Goal: Feedback & Contribution: Leave review/rating

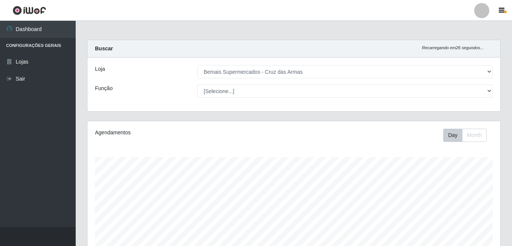
select select "412"
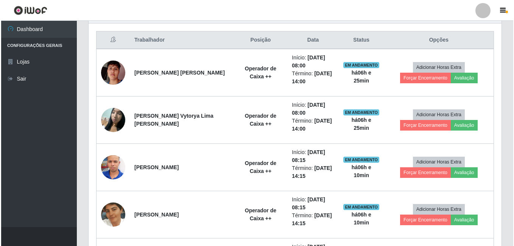
scroll to position [157, 413]
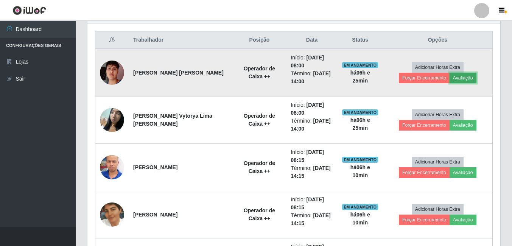
click at [450, 77] on button "Avaliação" at bounding box center [463, 78] width 27 height 11
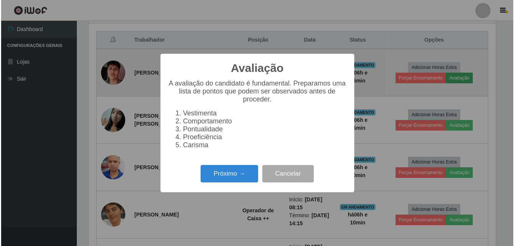
scroll to position [157, 409]
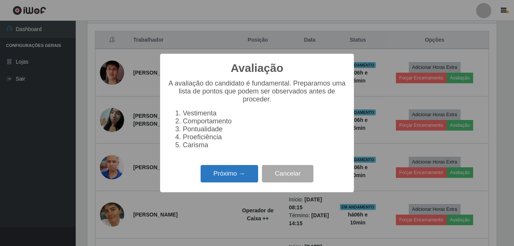
click at [231, 173] on button "Próximo →" at bounding box center [230, 174] width 58 height 18
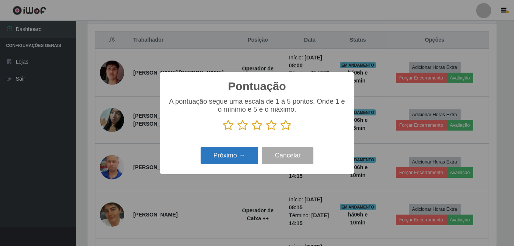
scroll to position [378401, 378149]
click at [271, 125] on icon at bounding box center [271, 125] width 11 height 11
click at [266, 131] on input "radio" at bounding box center [266, 131] width 0 height 0
click at [240, 156] on button "Próximo →" at bounding box center [230, 156] width 58 height 18
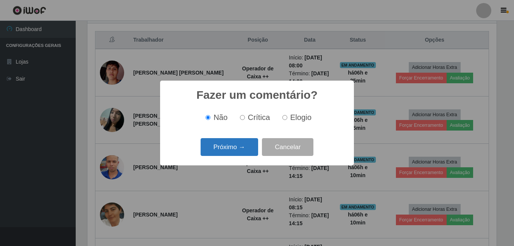
click at [232, 144] on button "Próximo →" at bounding box center [230, 147] width 58 height 18
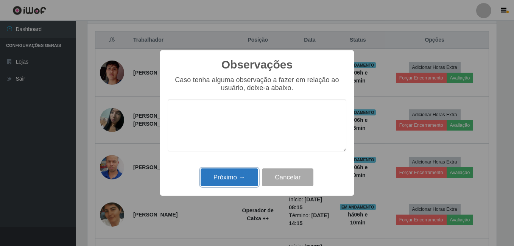
click at [229, 178] on button "Próximo →" at bounding box center [230, 177] width 58 height 18
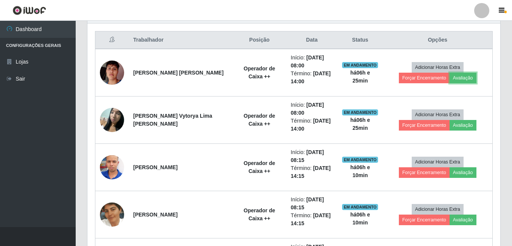
scroll to position [157, 413]
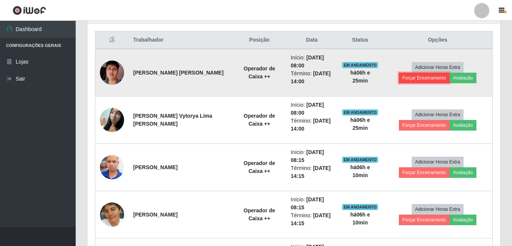
click at [450, 73] on button "Forçar Encerramento" at bounding box center [424, 78] width 51 height 11
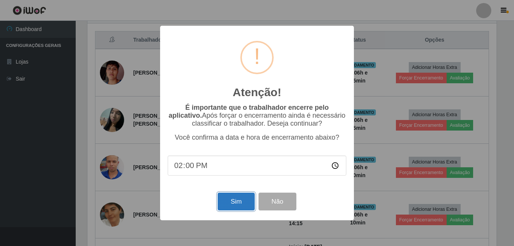
click at [237, 204] on button "Sim" at bounding box center [236, 202] width 37 height 18
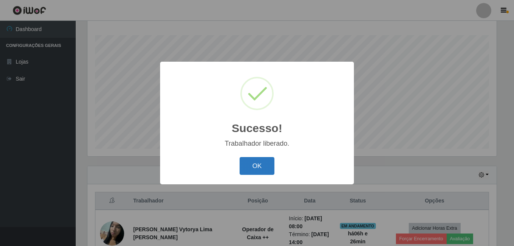
click at [256, 166] on button "OK" at bounding box center [257, 166] width 35 height 18
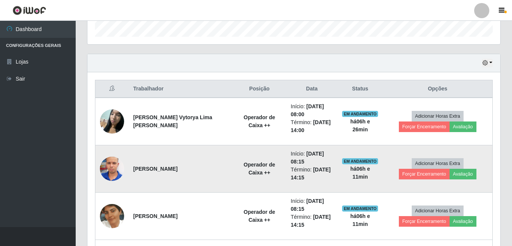
scroll to position [235, 0]
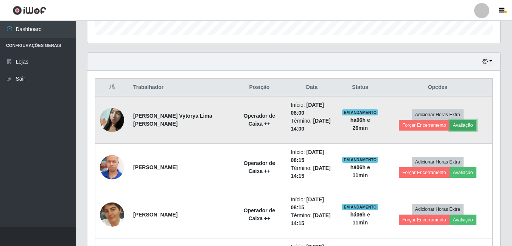
click at [450, 127] on button "Avaliação" at bounding box center [463, 125] width 27 height 11
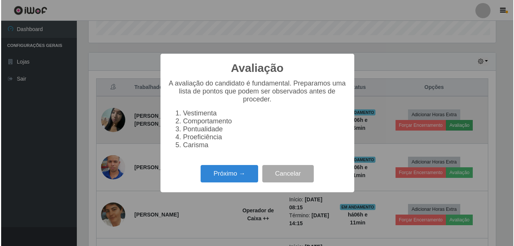
scroll to position [157, 409]
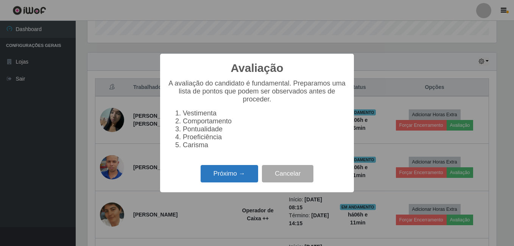
click at [257, 175] on button "Próximo →" at bounding box center [230, 174] width 58 height 18
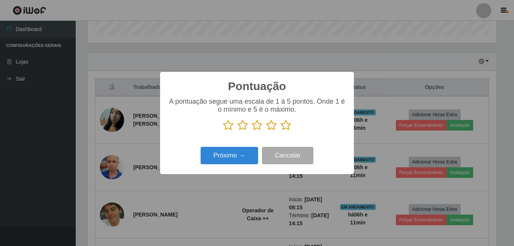
click at [287, 127] on icon at bounding box center [286, 125] width 11 height 11
click at [281, 131] on input "radio" at bounding box center [281, 131] width 0 height 0
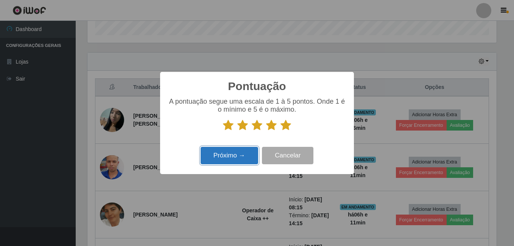
click at [249, 153] on button "Próximo →" at bounding box center [230, 156] width 58 height 18
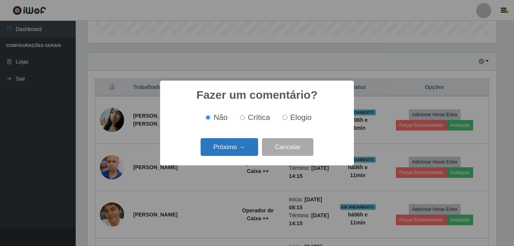
click at [248, 151] on button "Próximo →" at bounding box center [230, 147] width 58 height 18
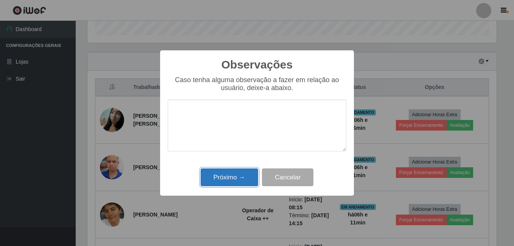
click at [251, 179] on button "Próximo →" at bounding box center [230, 177] width 58 height 18
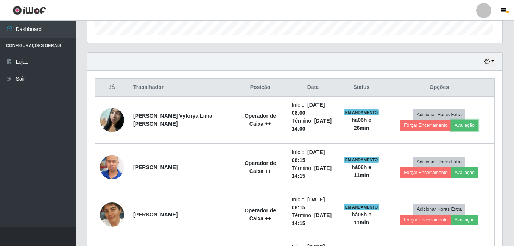
scroll to position [157, 413]
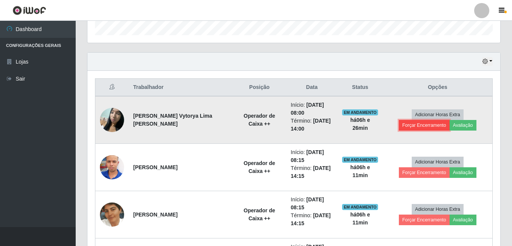
click at [450, 120] on button "Forçar Encerramento" at bounding box center [424, 125] width 51 height 11
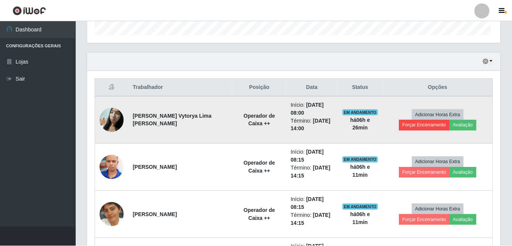
scroll to position [157, 409]
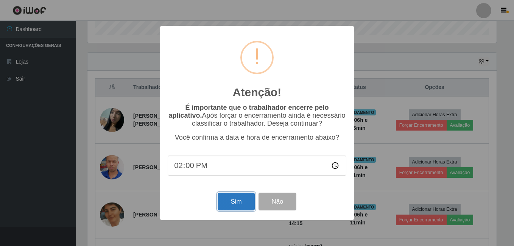
click at [236, 200] on button "Sim" at bounding box center [236, 202] width 37 height 18
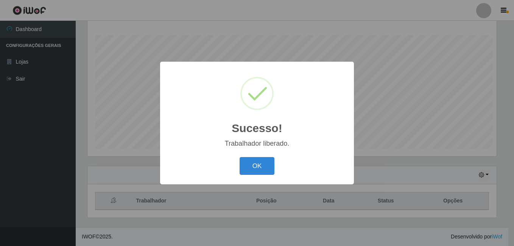
scroll to position [0, 0]
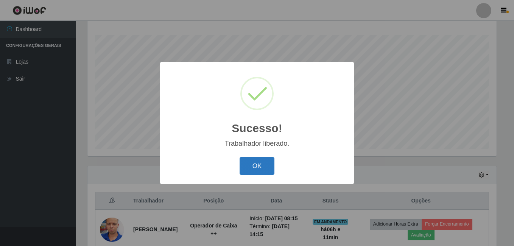
click at [255, 168] on button "OK" at bounding box center [257, 166] width 35 height 18
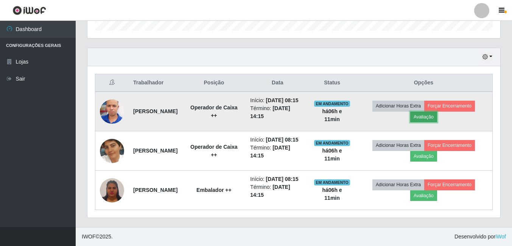
click at [436, 112] on button "Avaliação" at bounding box center [423, 117] width 27 height 11
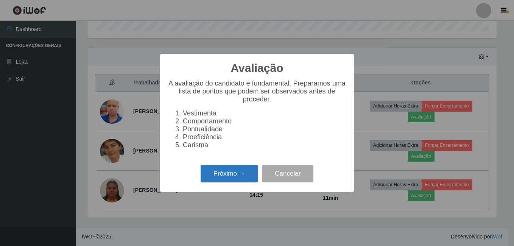
click at [213, 173] on button "Próximo →" at bounding box center [230, 174] width 58 height 18
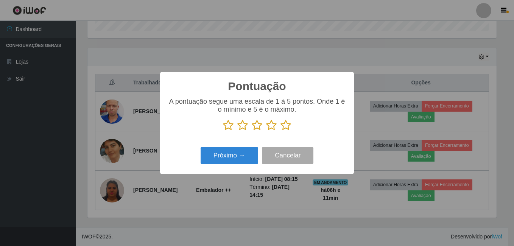
click at [288, 126] on icon at bounding box center [286, 125] width 11 height 11
click at [281, 131] on input "radio" at bounding box center [281, 131] width 0 height 0
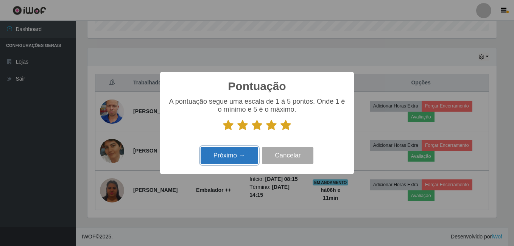
click at [239, 156] on button "Próximo →" at bounding box center [230, 156] width 58 height 18
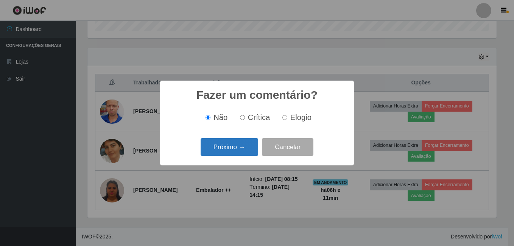
click at [239, 150] on button "Próximo →" at bounding box center [230, 147] width 58 height 18
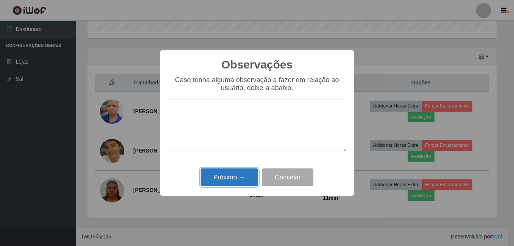
click at [233, 175] on button "Próximo →" at bounding box center [230, 177] width 58 height 18
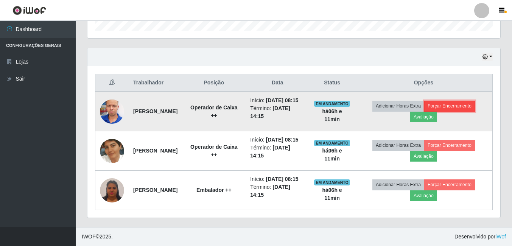
click at [469, 101] on button "Forçar Encerramento" at bounding box center [449, 106] width 51 height 11
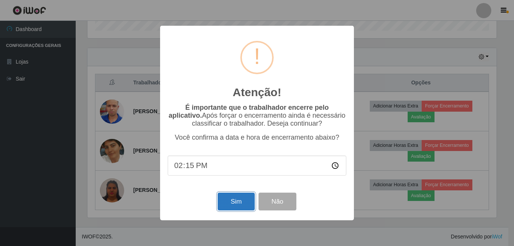
click at [240, 201] on button "Sim" at bounding box center [236, 202] width 37 height 18
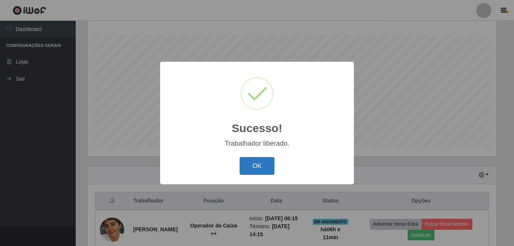
click at [255, 164] on button "OK" at bounding box center [257, 166] width 35 height 18
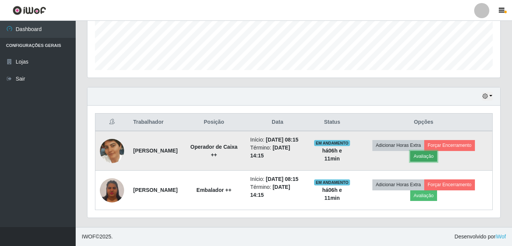
click at [430, 151] on button "Avaliação" at bounding box center [423, 156] width 27 height 11
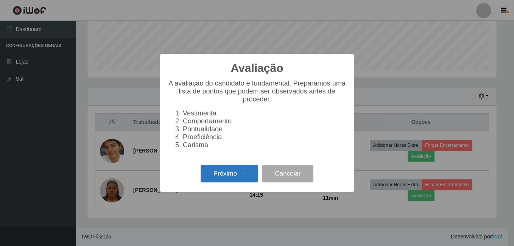
click at [237, 178] on button "Próximo →" at bounding box center [230, 174] width 58 height 18
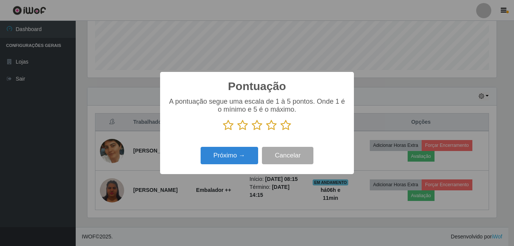
click at [271, 125] on icon at bounding box center [271, 125] width 11 height 11
click at [266, 131] on input "radio" at bounding box center [266, 131] width 0 height 0
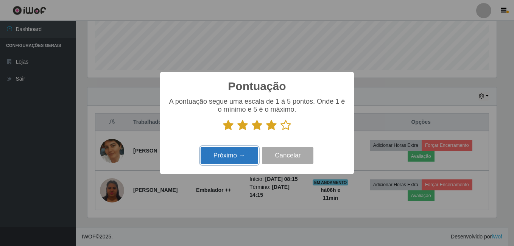
click at [234, 158] on button "Próximo →" at bounding box center [230, 156] width 58 height 18
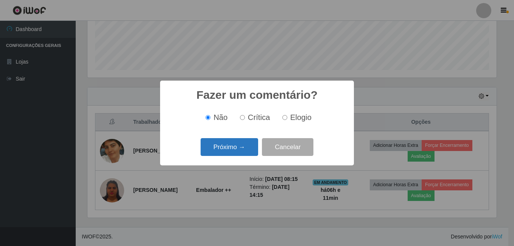
click at [239, 151] on button "Próximo →" at bounding box center [230, 147] width 58 height 18
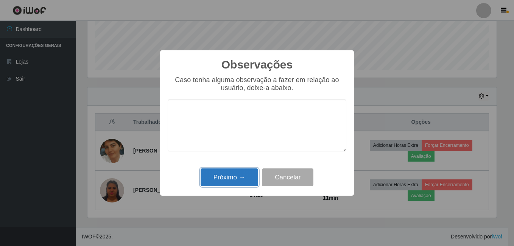
click at [240, 179] on button "Próximo →" at bounding box center [230, 177] width 58 height 18
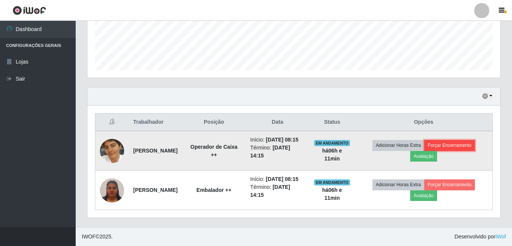
click at [463, 140] on button "Forçar Encerramento" at bounding box center [449, 145] width 51 height 11
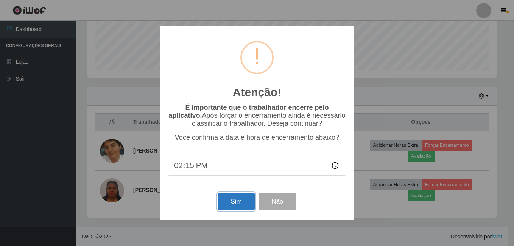
click at [236, 198] on button "Sim" at bounding box center [236, 202] width 37 height 18
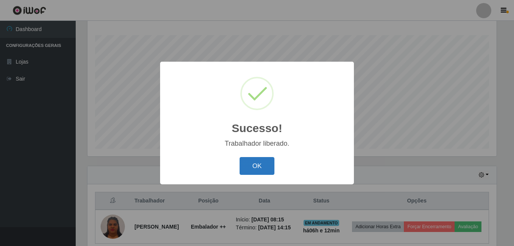
click at [257, 162] on button "OK" at bounding box center [257, 166] width 35 height 18
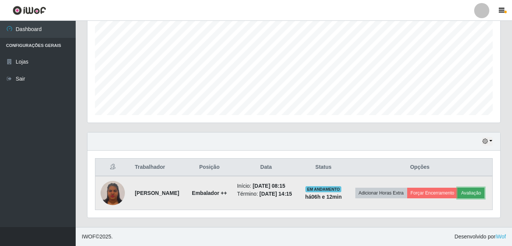
click at [458, 198] on button "Avaliação" at bounding box center [471, 193] width 27 height 11
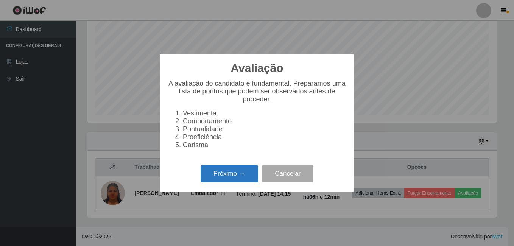
click at [249, 172] on button "Próximo →" at bounding box center [230, 174] width 58 height 18
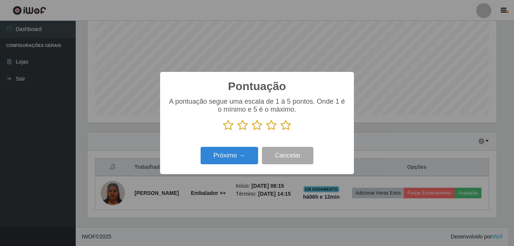
click at [288, 127] on icon at bounding box center [286, 125] width 11 height 11
click at [281, 131] on input "radio" at bounding box center [281, 131] width 0 height 0
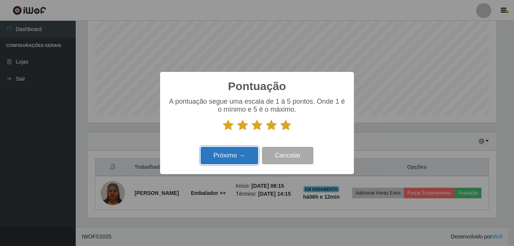
click at [228, 153] on button "Próximo →" at bounding box center [230, 156] width 58 height 18
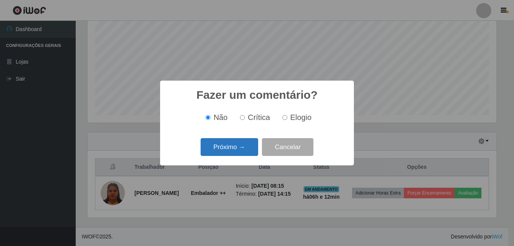
click at [235, 142] on button "Próximo →" at bounding box center [230, 147] width 58 height 18
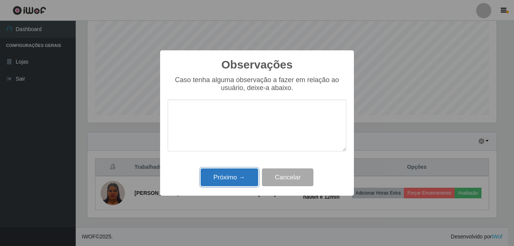
click at [231, 175] on button "Próximo →" at bounding box center [230, 177] width 58 height 18
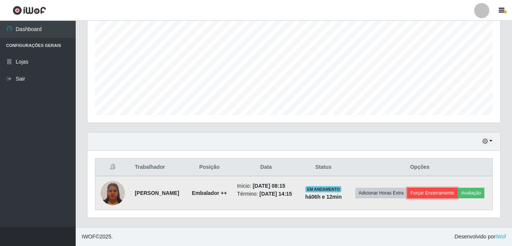
click at [457, 188] on button "Forçar Encerramento" at bounding box center [432, 193] width 51 height 11
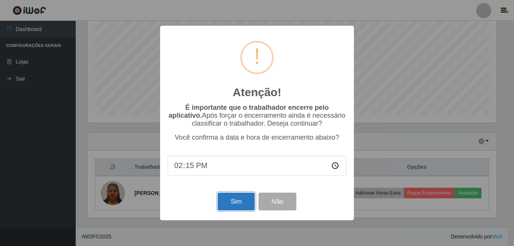
click at [245, 208] on button "Sim" at bounding box center [236, 202] width 37 height 18
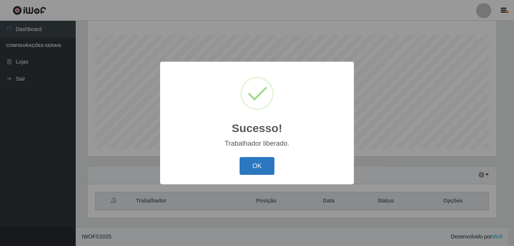
click at [266, 170] on button "OK" at bounding box center [257, 166] width 35 height 18
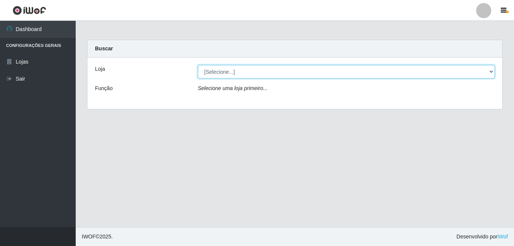
click at [492, 70] on select "[Selecione...] Bemais Supermercados - Cruz das Armas" at bounding box center [346, 71] width 297 height 13
select select "412"
click at [198, 65] on select "[Selecione...] Bemais Supermercados - Cruz das Armas" at bounding box center [346, 71] width 297 height 13
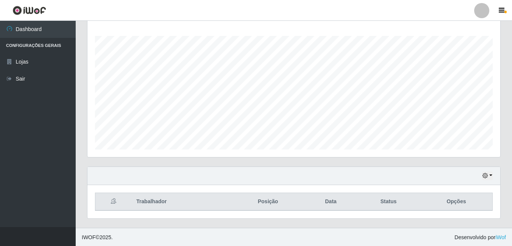
scroll to position [122, 0]
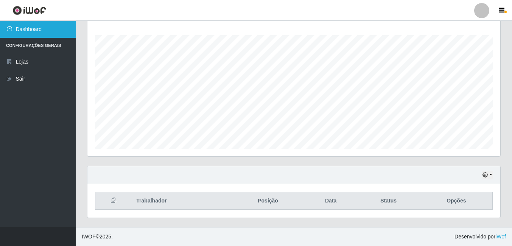
click at [62, 30] on link "Dashboard" at bounding box center [38, 29] width 76 height 17
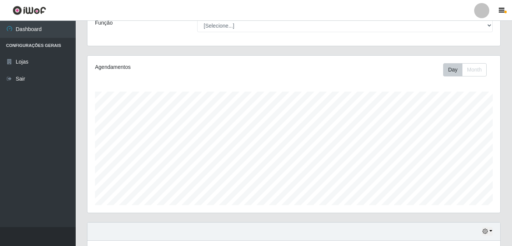
scroll to position [0, 0]
